Goal: Information Seeking & Learning: Learn about a topic

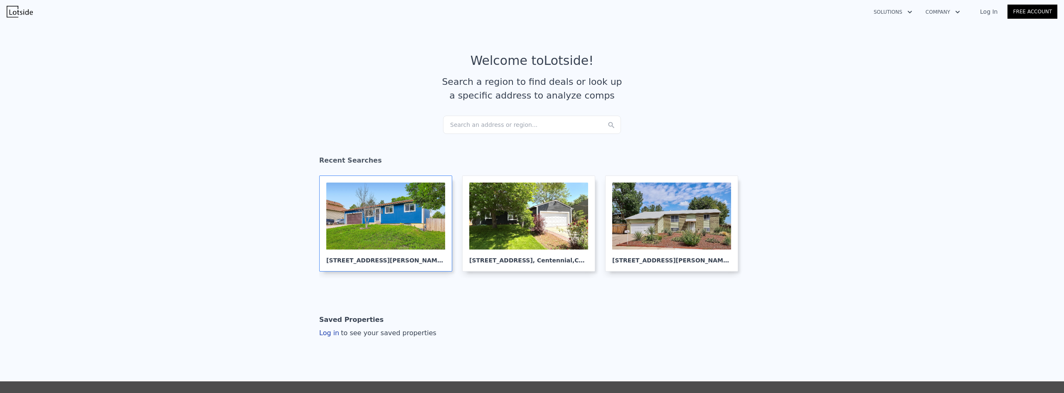
click at [399, 204] on div at bounding box center [385, 215] width 119 height 67
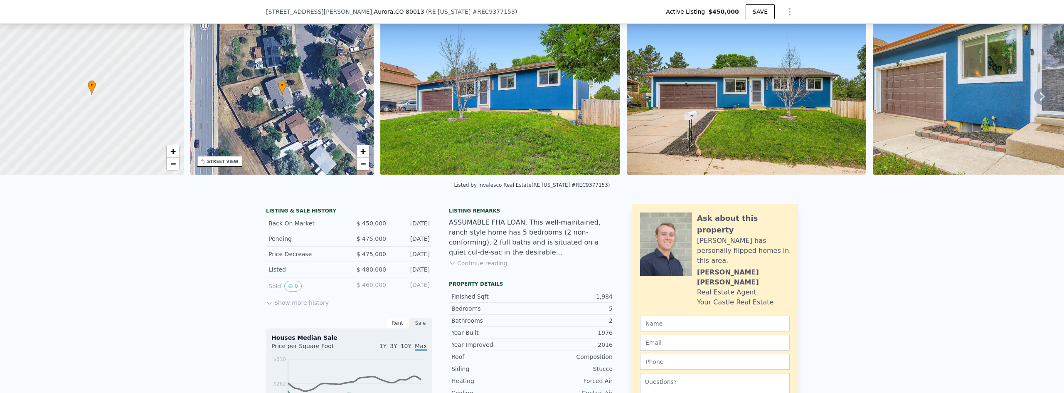
scroll to position [39, 0]
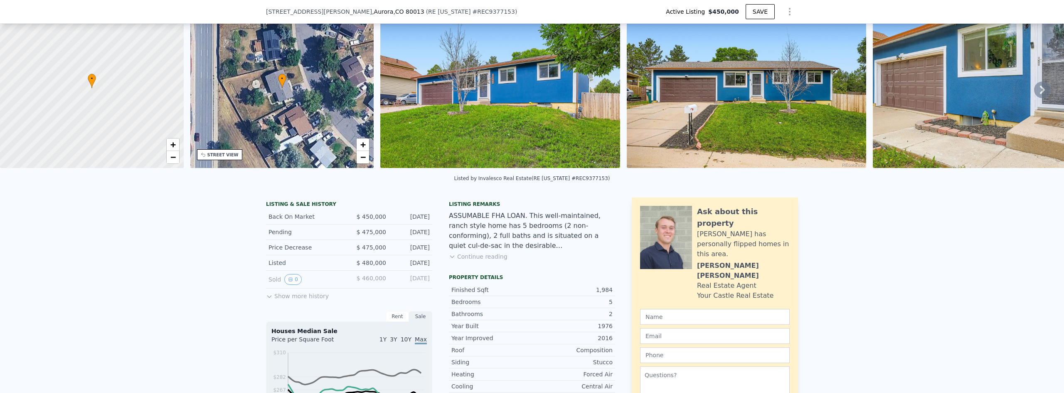
click at [266, 300] on icon at bounding box center [269, 296] width 7 height 7
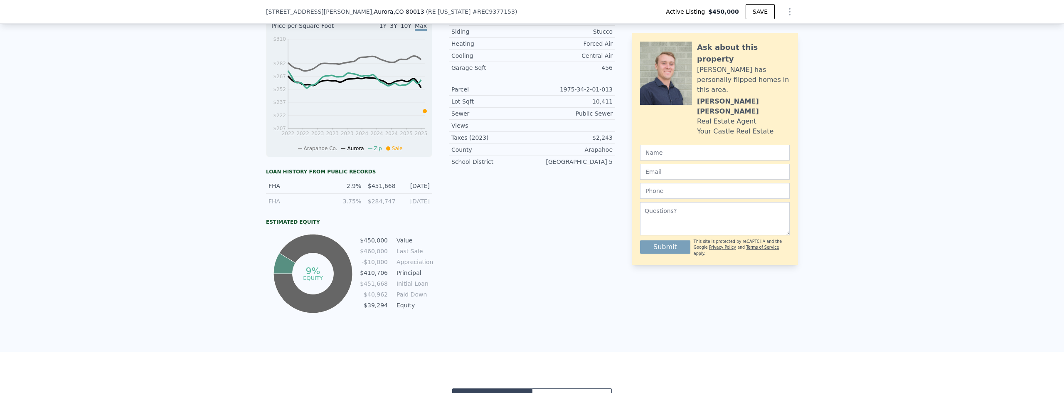
scroll to position [371, 0]
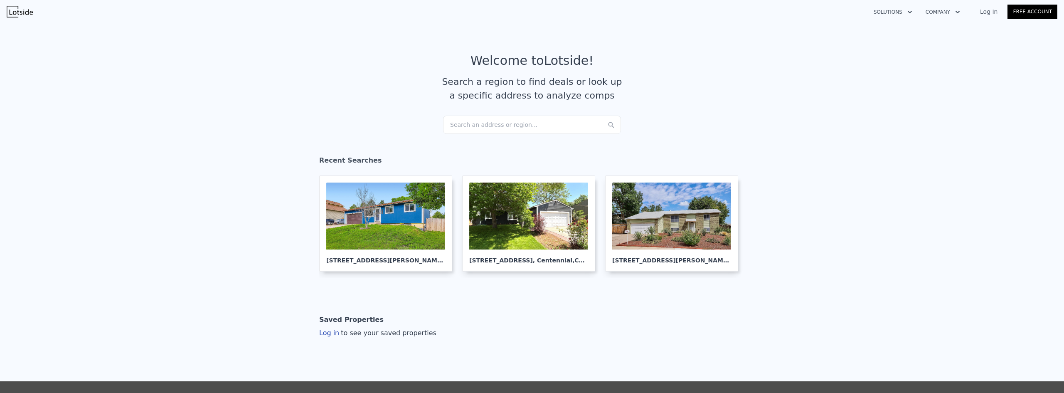
click at [531, 122] on div "Search an address or region..." at bounding box center [532, 125] width 178 height 18
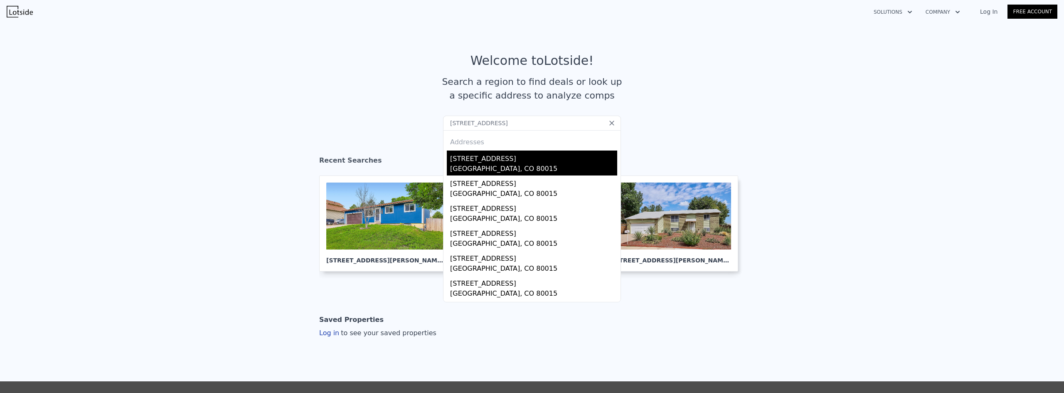
type input "14797 E Temple Drive, Aurora, CO 80015"
click at [527, 170] on div "Aurora, CO 80015" at bounding box center [533, 170] width 167 height 12
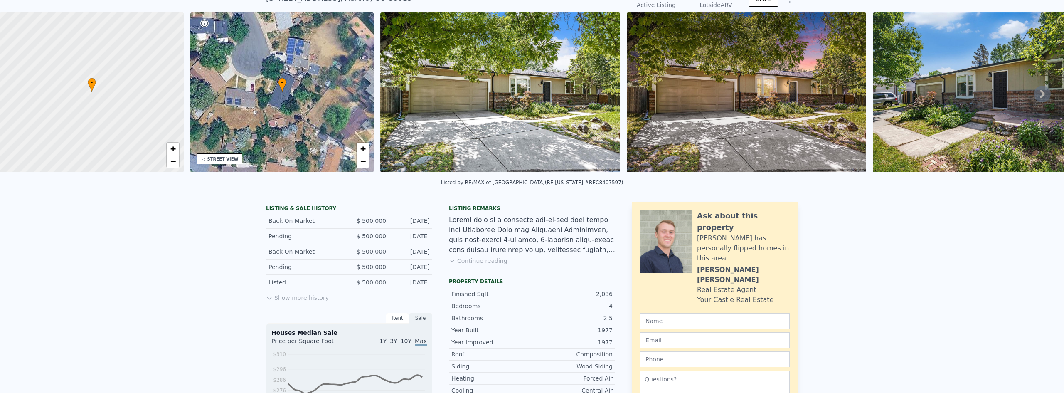
scroll to position [39, 0]
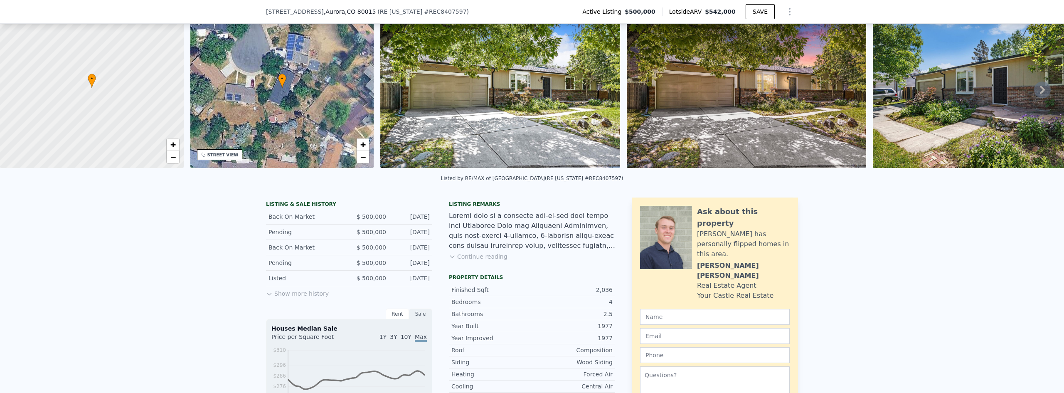
click at [311, 298] on button "Show more history" at bounding box center [297, 292] width 63 height 12
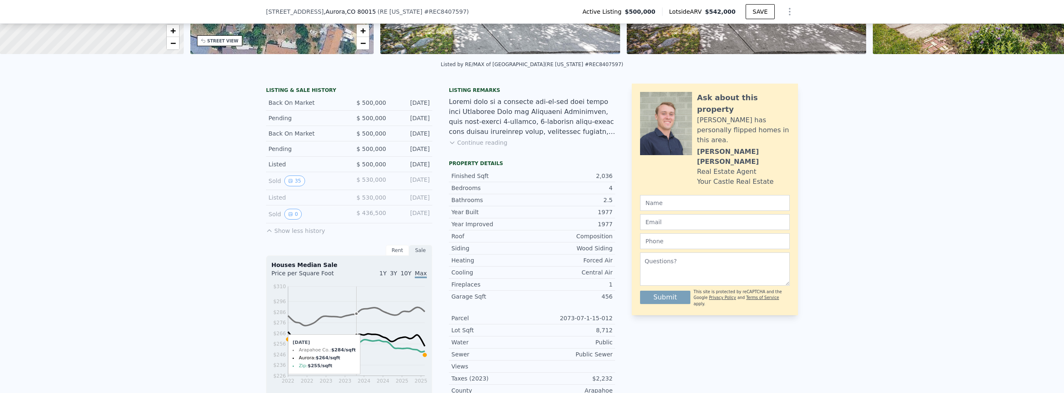
scroll to position [166, 0]
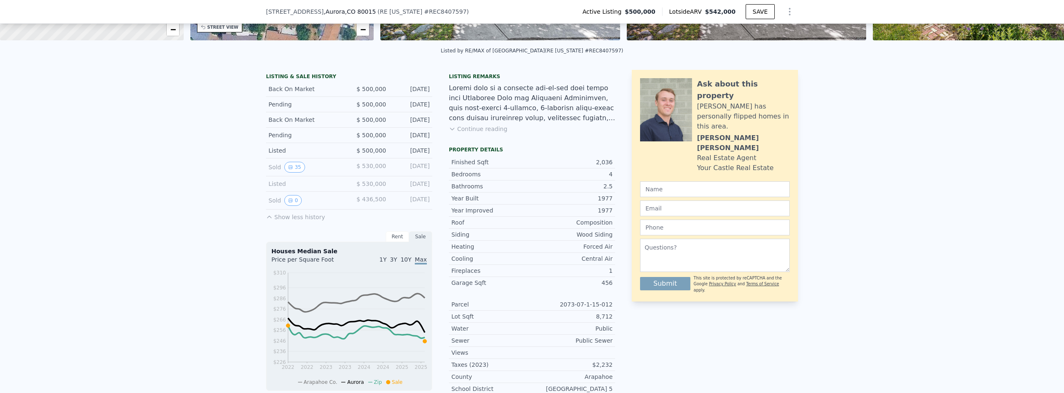
click at [392, 242] on div "Rent" at bounding box center [397, 236] width 23 height 11
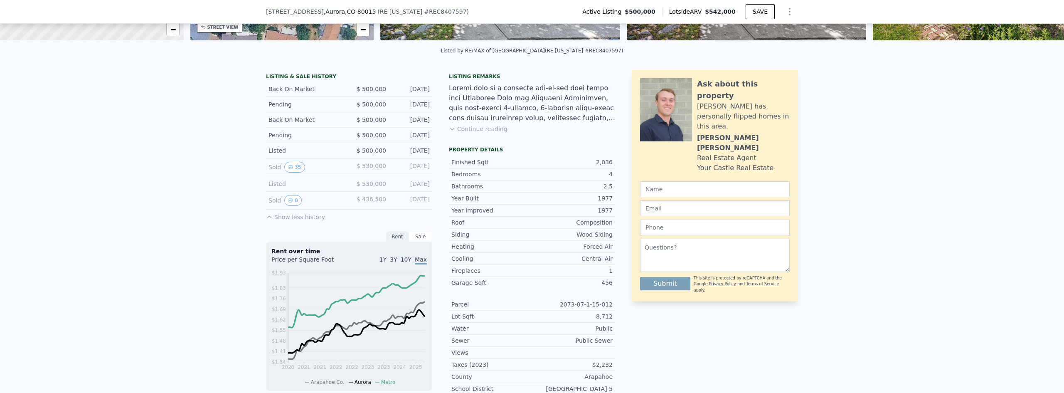
click at [416, 241] on div "Sale" at bounding box center [420, 236] width 23 height 11
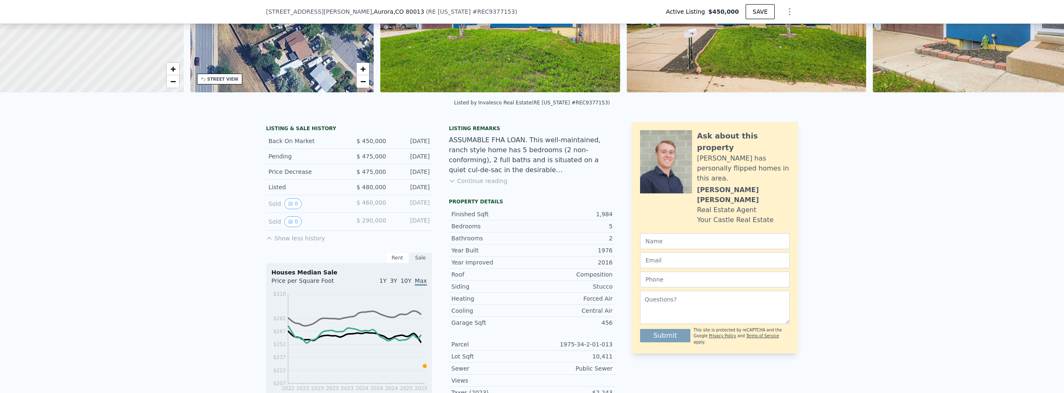
scroll to position [122, 0]
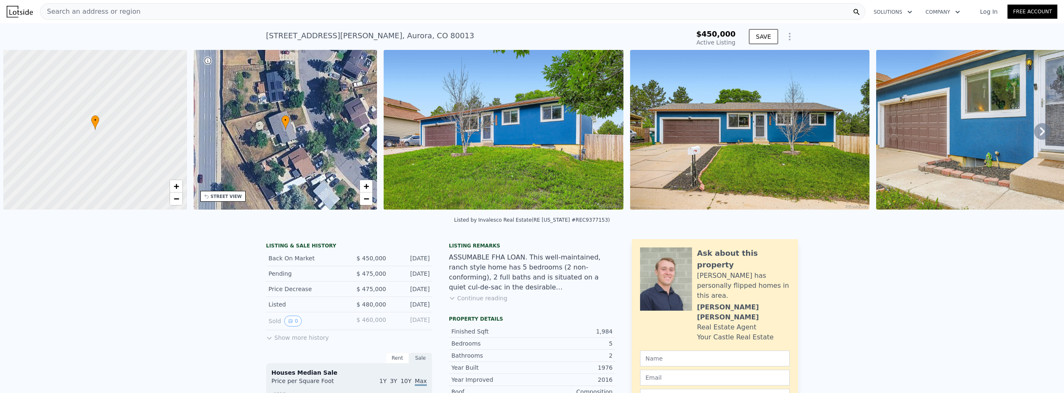
scroll to position [0, 3]
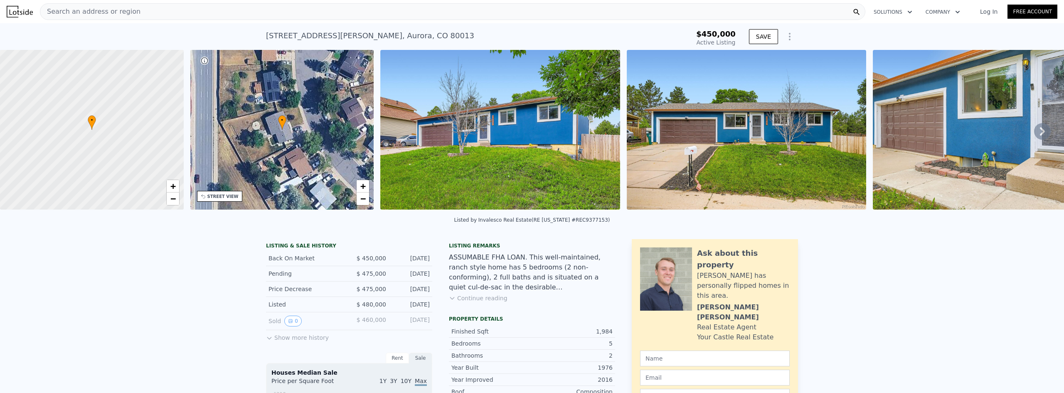
click at [380, 18] on div "Search an address or region" at bounding box center [452, 11] width 825 height 17
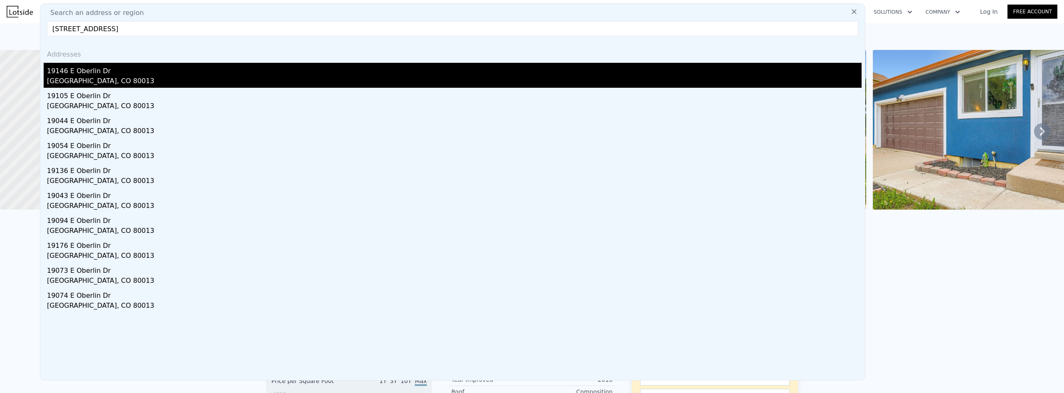
type input "19146 E Oberlin Drive, Aurora, CO 80013"
click at [131, 72] on div "19146 E Oberlin Dr" at bounding box center [454, 69] width 814 height 13
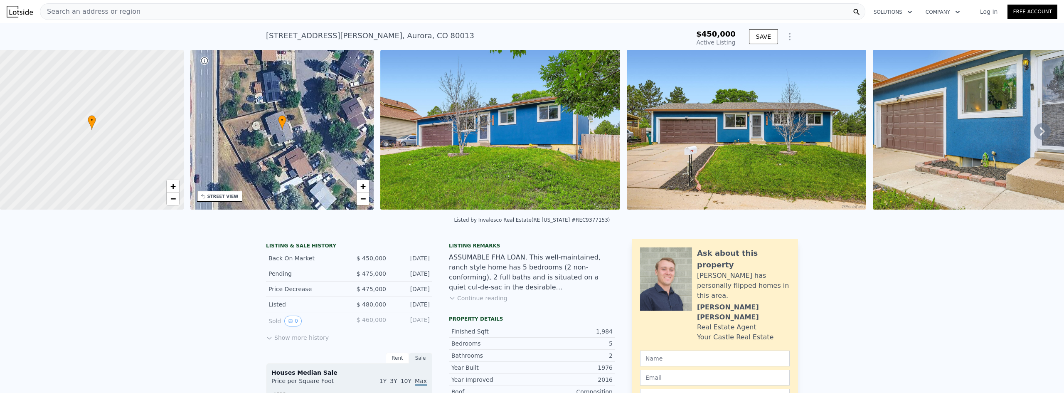
type input "2.75"
type input "1381"
type input "2196"
type input "4922"
type input "$ 492,000"
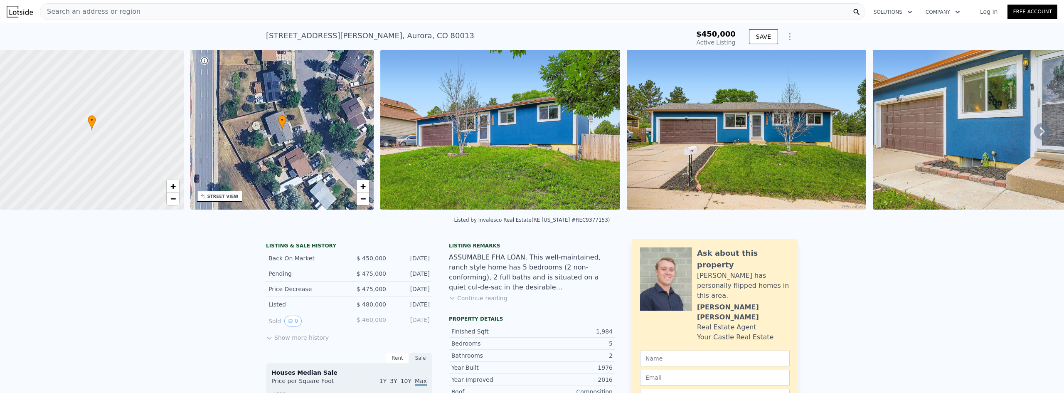
type input "4"
type input "-$ 87,803"
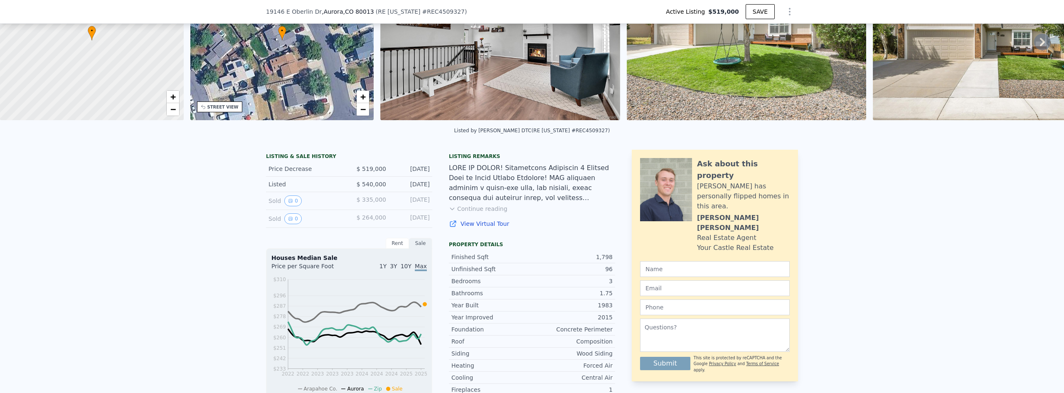
scroll to position [80, 0]
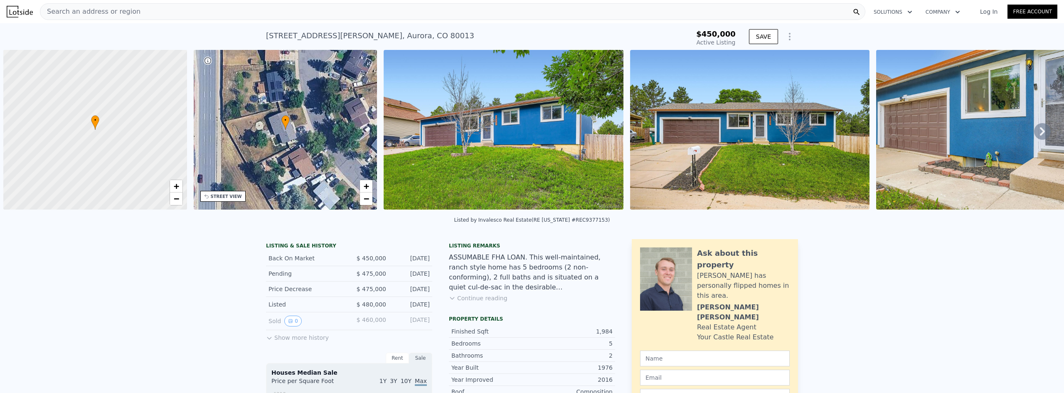
scroll to position [0, 3]
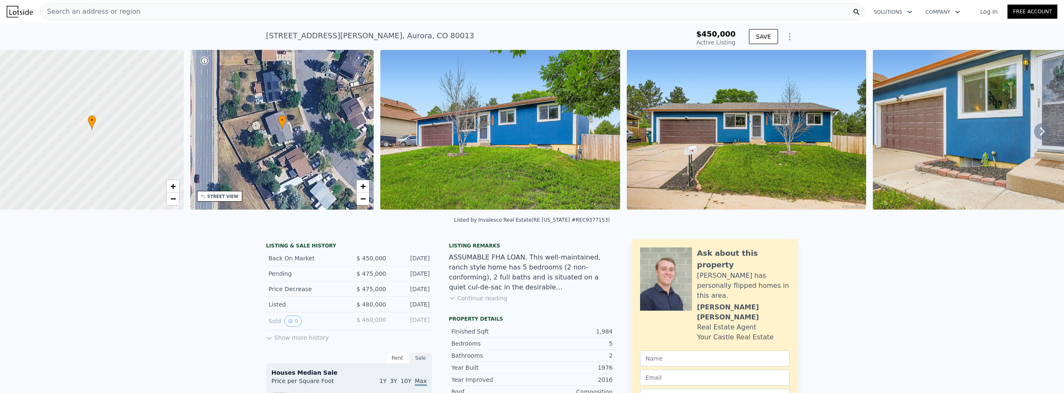
click at [330, 10] on div "Search an address or region" at bounding box center [452, 11] width 825 height 17
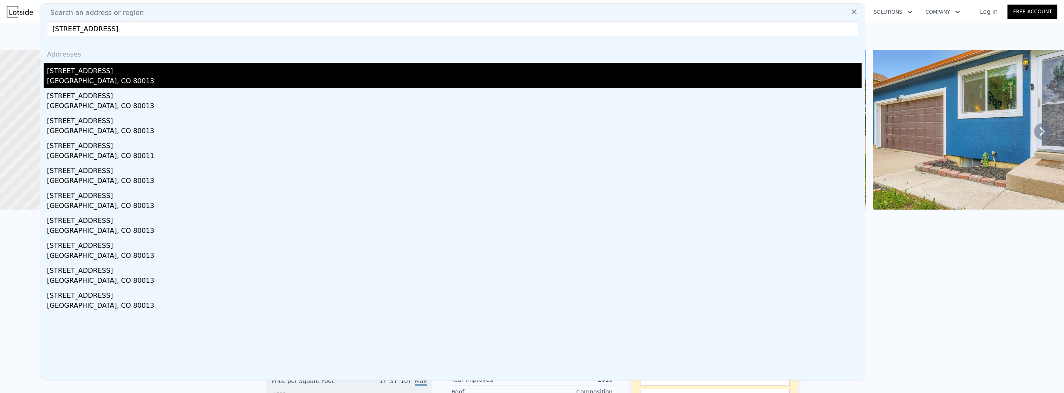
type input "[STREET_ADDRESS]"
click at [161, 78] on div "[GEOGRAPHIC_DATA], CO 80013" at bounding box center [454, 82] width 814 height 12
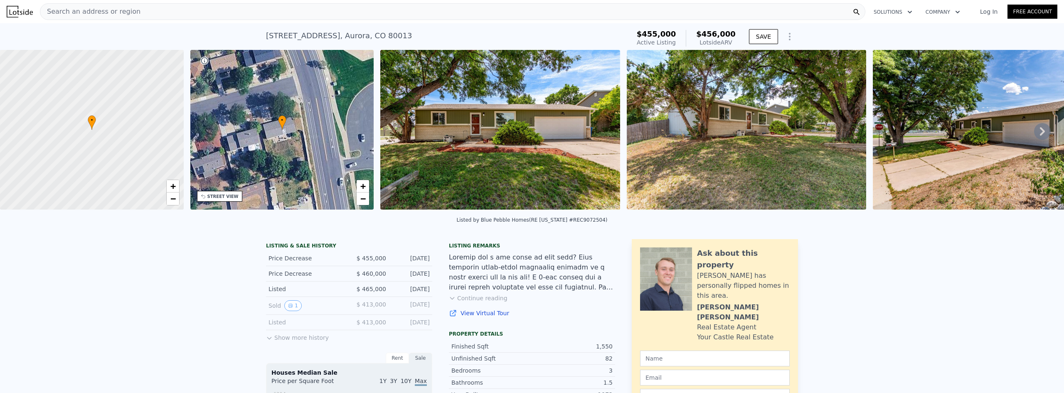
click at [304, 341] on button "Show more history" at bounding box center [297, 336] width 63 height 12
